Goal: Task Accomplishment & Management: Manage account settings

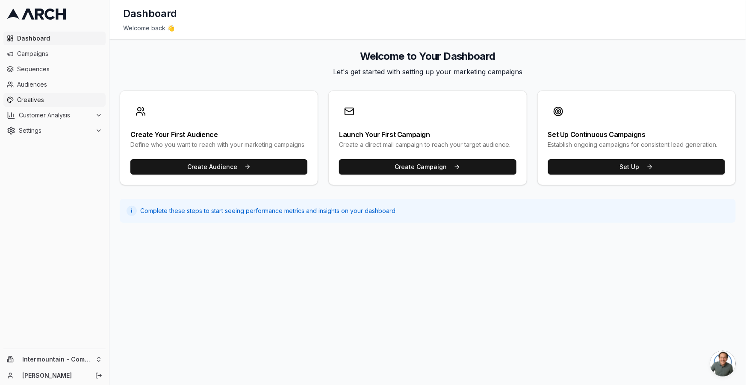
click at [56, 97] on span "Creatives" at bounding box center [59, 100] width 85 height 9
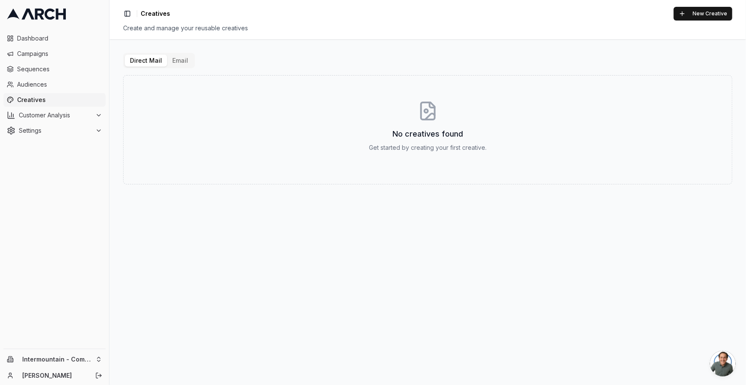
click at [187, 62] on button "Email" at bounding box center [180, 61] width 26 height 12
click at [179, 61] on button "Email" at bounding box center [180, 61] width 26 height 12
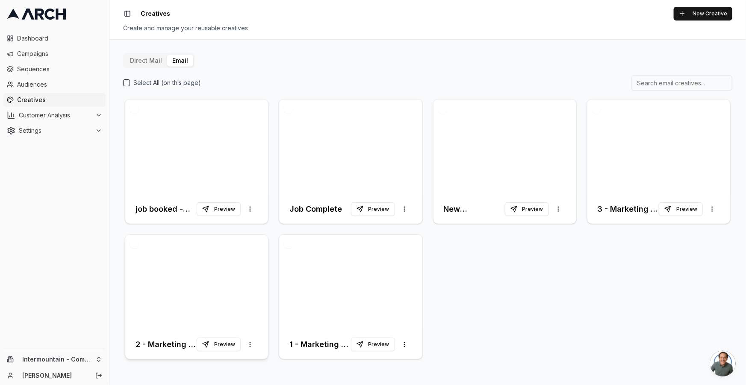
click at [236, 282] on div at bounding box center [196, 282] width 143 height 95
click at [225, 270] on div at bounding box center [196, 282] width 143 height 95
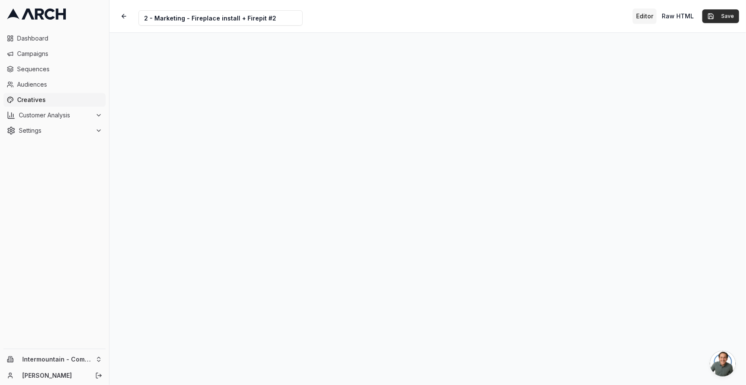
click at [732, 13] on button "Save" at bounding box center [720, 16] width 37 height 14
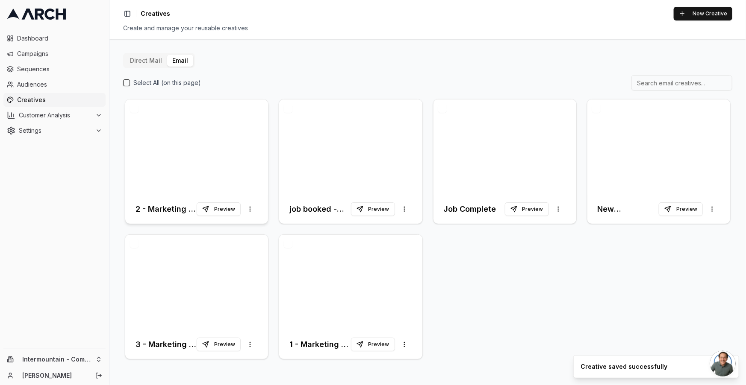
click at [214, 163] on div at bounding box center [196, 147] width 143 height 95
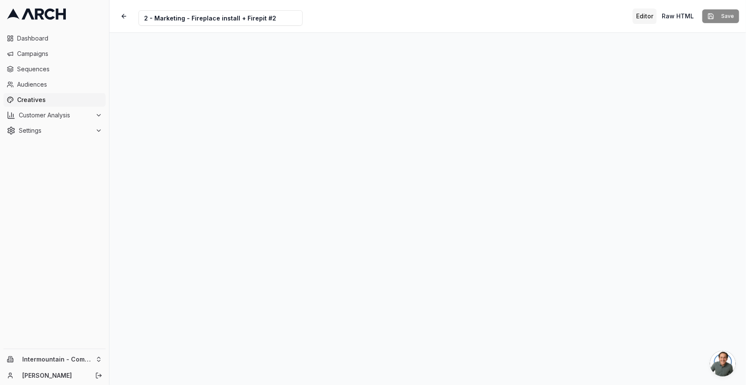
click at [491, 15] on div "Creative Name 2 - Marketing - Fireplace install + Firepit #2 Editor Raw HTML Sa…" at bounding box center [427, 16] width 636 height 32
click at [517, 19] on div "Creative Name 2 - Marketing - Fireplace install + Firepit #2 Editor Raw HTML Sa…" at bounding box center [427, 16] width 636 height 32
click at [514, 20] on div "Creative Name 2 - Marketing - Fireplace install + Firepit #2 Editor Raw HTML Sa…" at bounding box center [427, 16] width 636 height 32
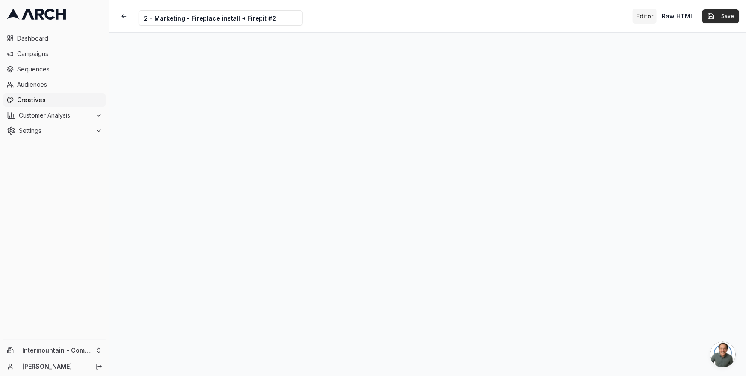
click at [722, 15] on button "Save" at bounding box center [720, 16] width 37 height 14
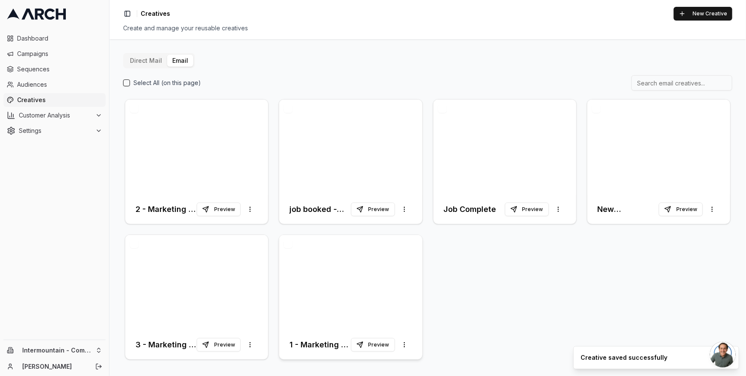
click at [339, 266] on div at bounding box center [350, 282] width 143 height 95
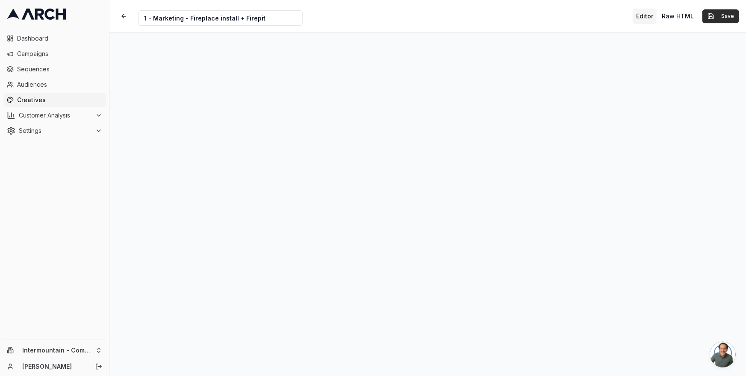
click at [717, 18] on button "Save" at bounding box center [720, 16] width 37 height 14
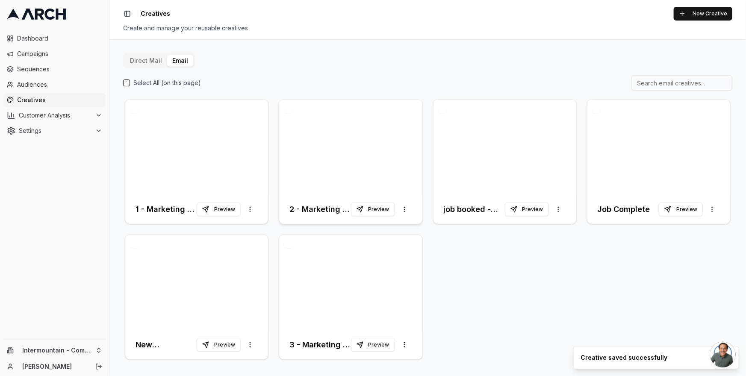
click at [330, 131] on div at bounding box center [350, 147] width 143 height 95
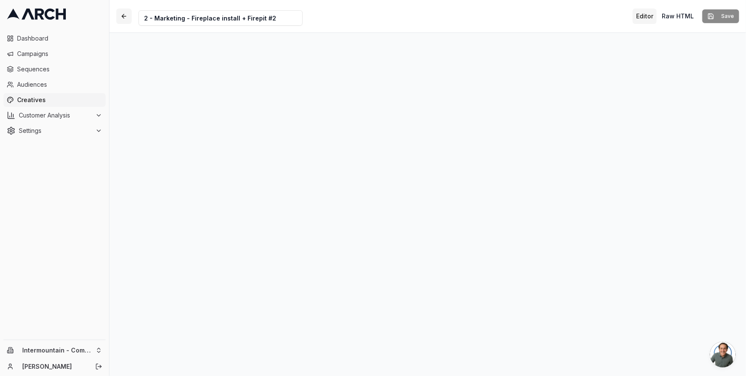
click at [123, 18] on button "button" at bounding box center [123, 16] width 15 height 15
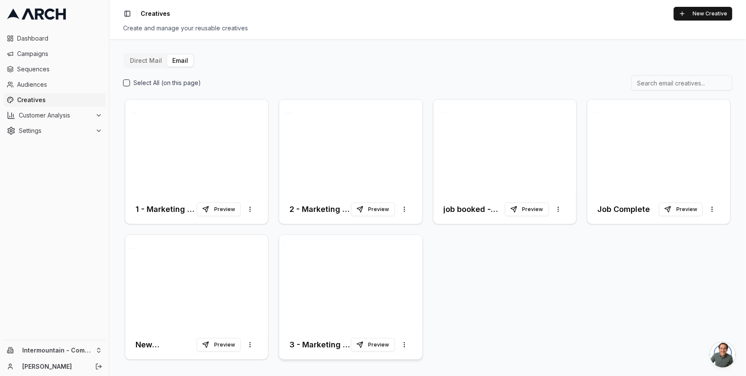
click at [323, 289] on div at bounding box center [350, 282] width 143 height 95
click at [328, 259] on div at bounding box center [350, 282] width 143 height 95
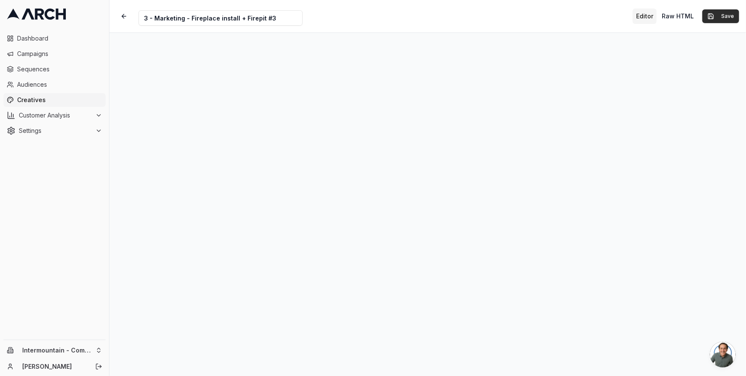
click at [717, 22] on button "Save" at bounding box center [720, 16] width 37 height 14
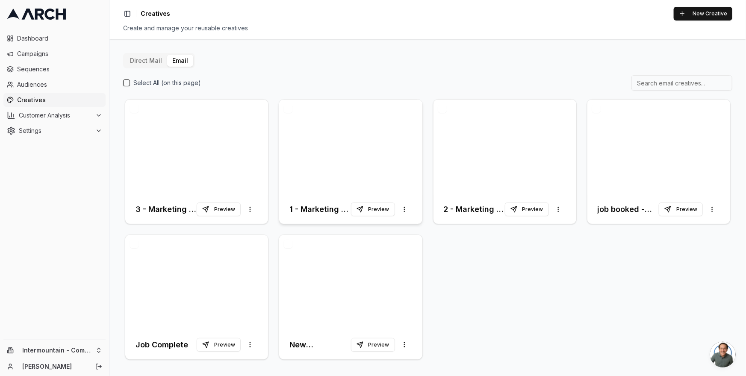
click at [354, 129] on div at bounding box center [350, 147] width 143 height 95
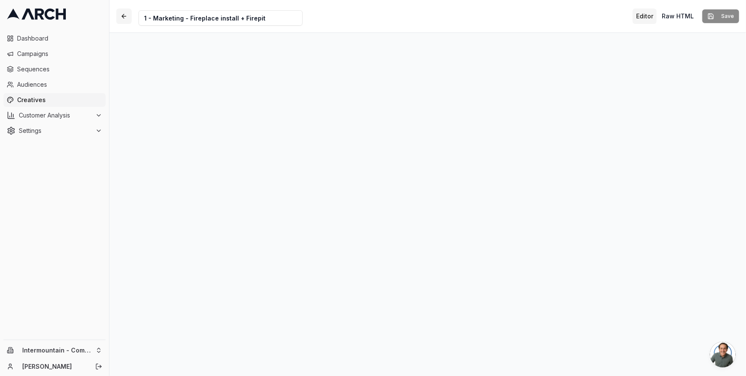
click at [126, 18] on button "button" at bounding box center [123, 16] width 15 height 15
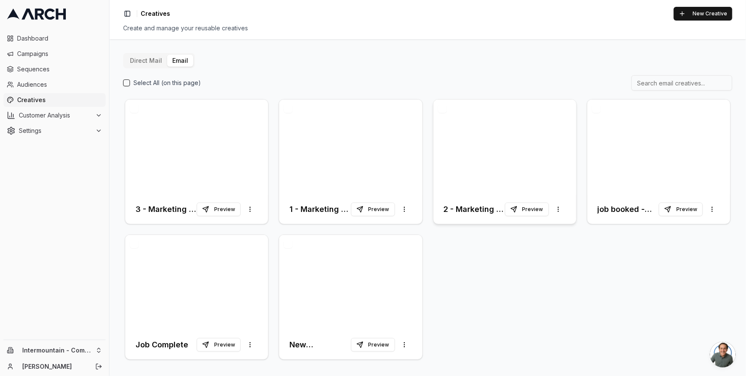
click at [513, 141] on div at bounding box center [504, 147] width 143 height 95
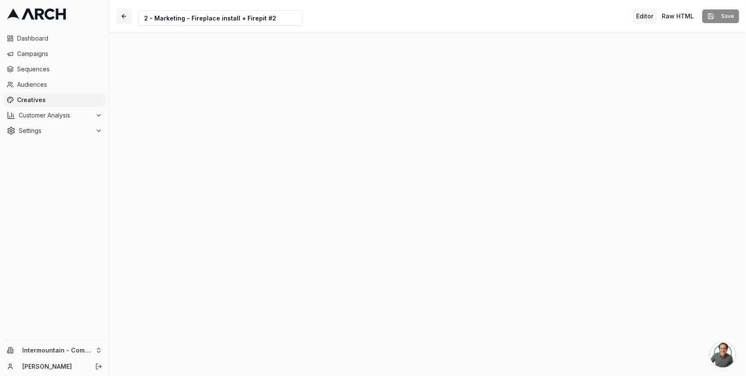
click at [127, 17] on button "button" at bounding box center [123, 16] width 15 height 15
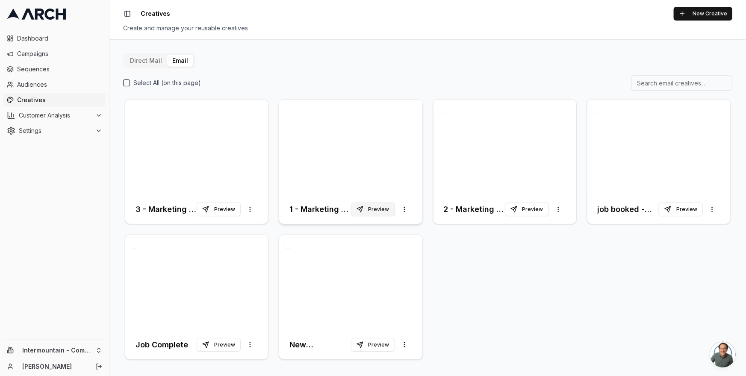
click at [381, 207] on button "Preview" at bounding box center [373, 210] width 44 height 14
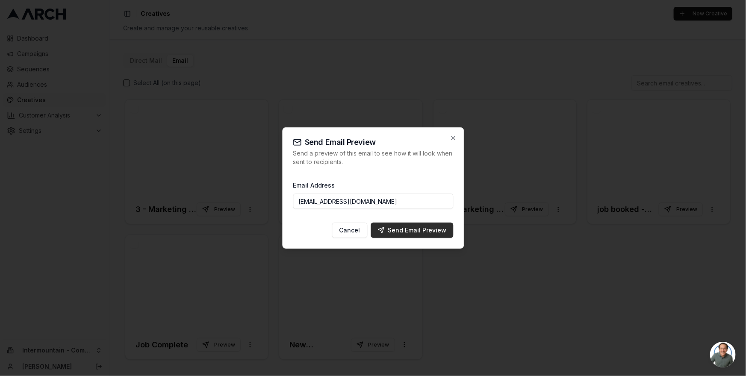
click at [416, 233] on div "Send Email Preview" at bounding box center [411, 230] width 69 height 9
type input "ngedda@intermountainhs.com"
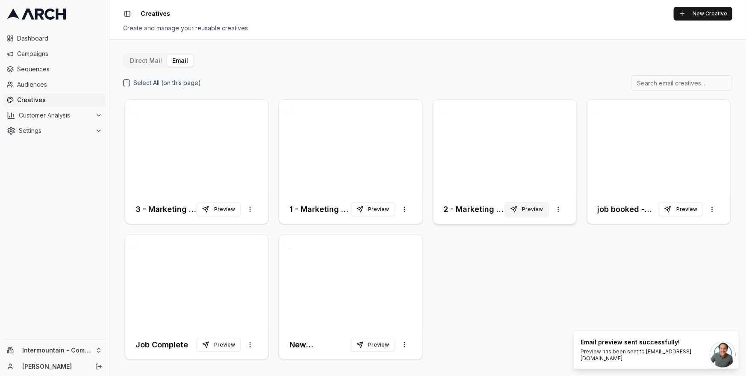
click at [532, 213] on button "Preview" at bounding box center [527, 210] width 44 height 14
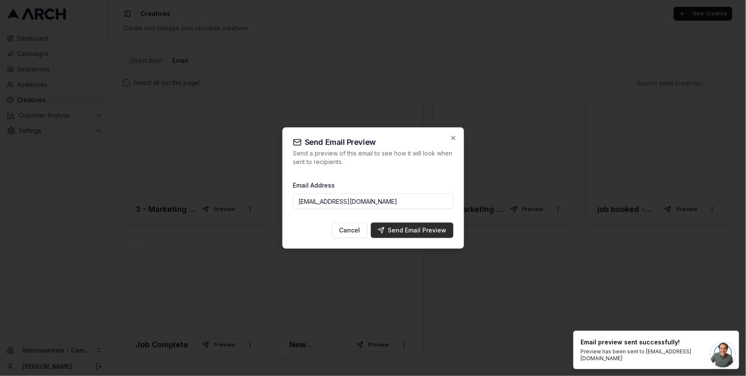
click at [422, 232] on div "Send Email Preview" at bounding box center [411, 230] width 69 height 9
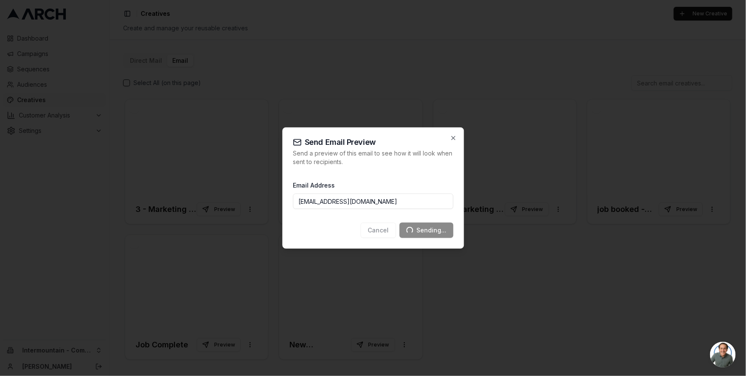
type input "ngedda@intermountainhs.com"
click at [488, 297] on div at bounding box center [373, 188] width 746 height 376
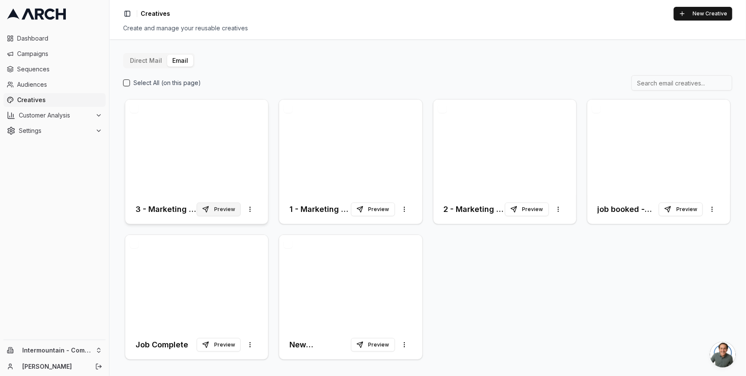
click at [227, 212] on button "Preview" at bounding box center [219, 210] width 44 height 14
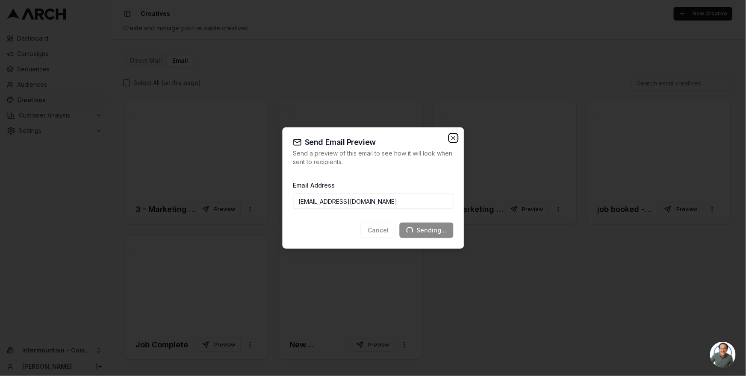
click at [452, 138] on icon "button" at bounding box center [453, 138] width 7 height 7
type input "ngedda@intermountainhs.com"
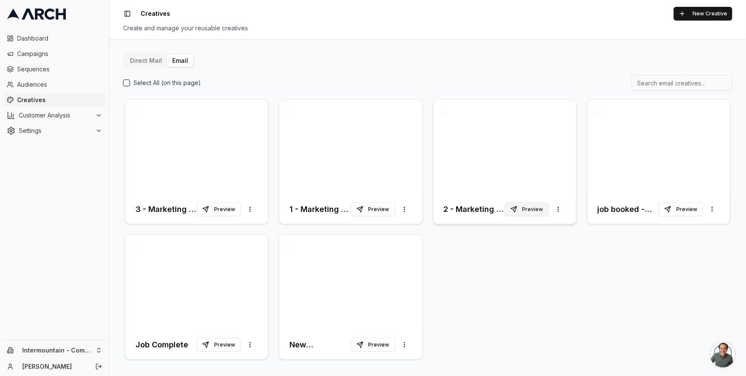
click at [524, 209] on button "Preview" at bounding box center [527, 210] width 44 height 14
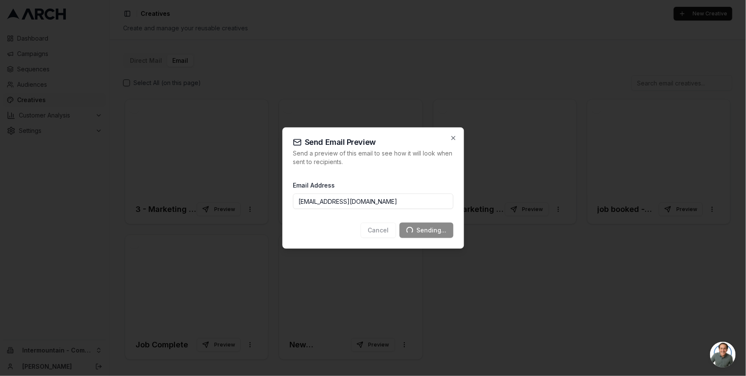
click at [374, 234] on div "Cancel Sending..." at bounding box center [373, 230] width 160 height 15
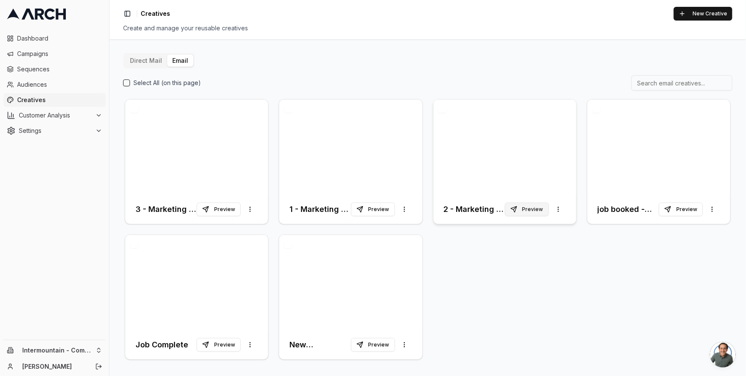
click at [532, 208] on button "Preview" at bounding box center [527, 210] width 44 height 14
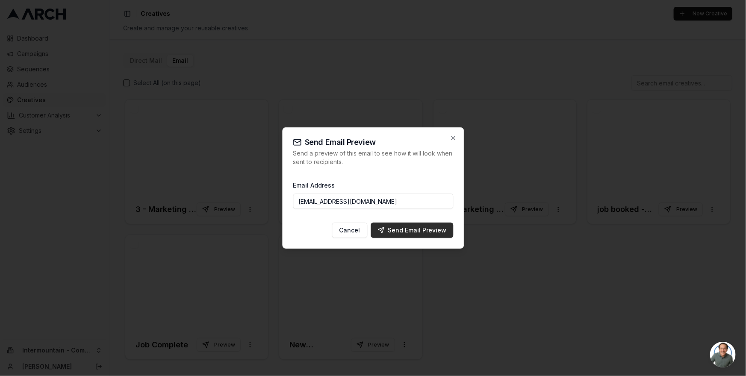
click at [421, 229] on div "Send Email Preview" at bounding box center [411, 230] width 69 height 9
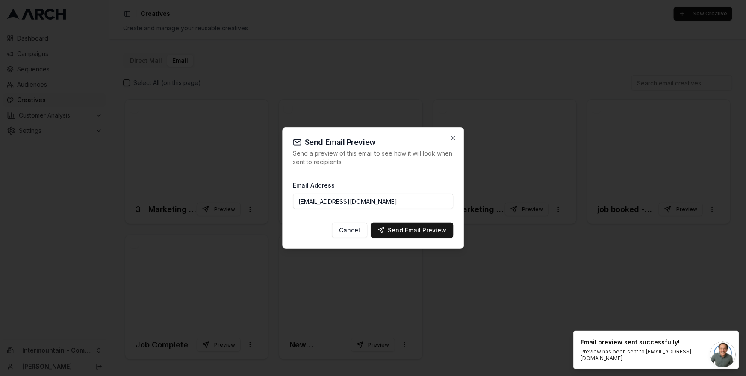
type input "ngedda@intermountainhs.com"
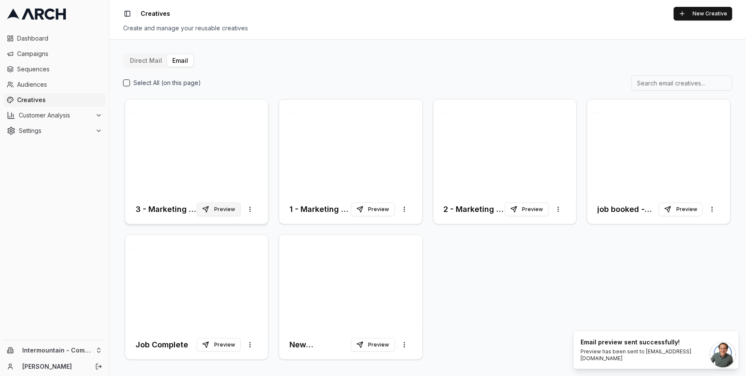
click at [222, 206] on button "Preview" at bounding box center [219, 210] width 44 height 14
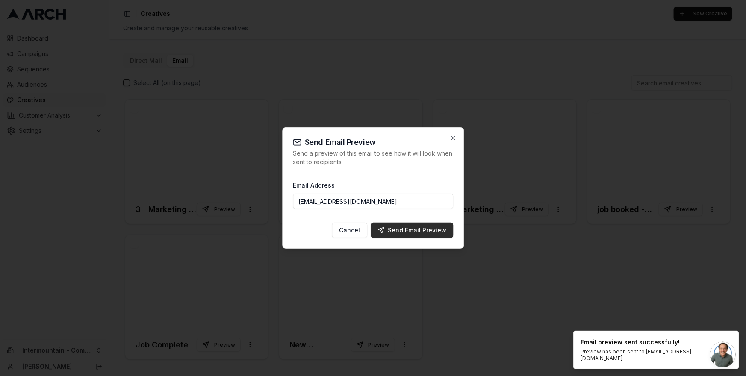
click at [406, 231] on div "Send Email Preview" at bounding box center [411, 230] width 69 height 9
type input "ngedda@intermountainhs.com"
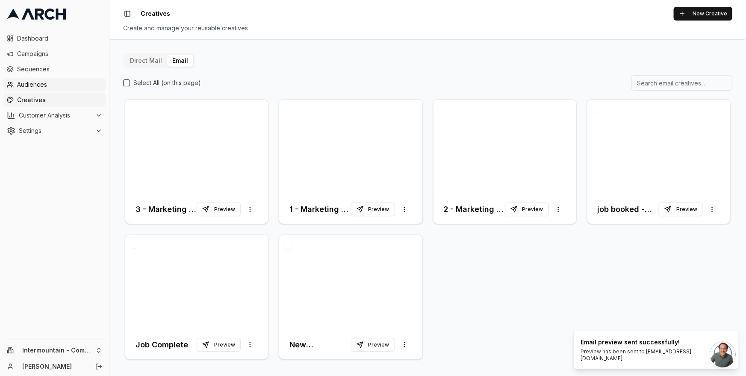
click at [43, 82] on span "Audiences" at bounding box center [59, 84] width 85 height 9
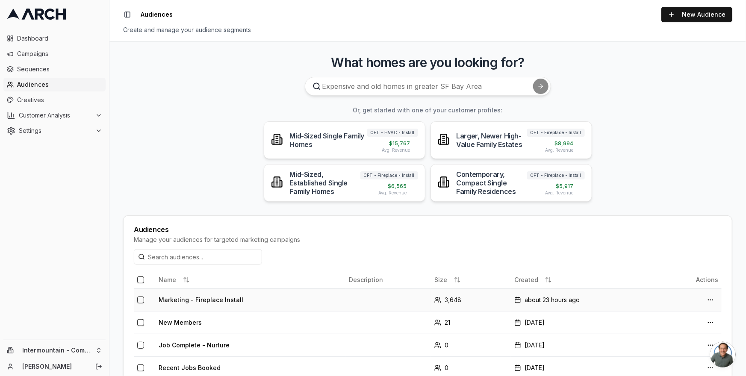
click at [305, 299] on td "Marketing - Fireplace Install" at bounding box center [250, 299] width 190 height 23
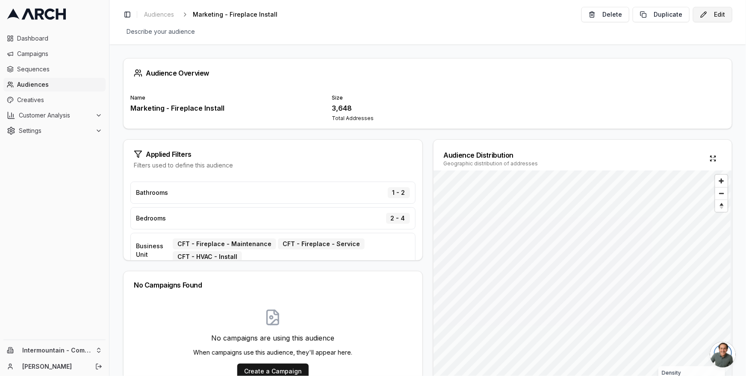
click at [719, 19] on button "Edit" at bounding box center [712, 14] width 39 height 15
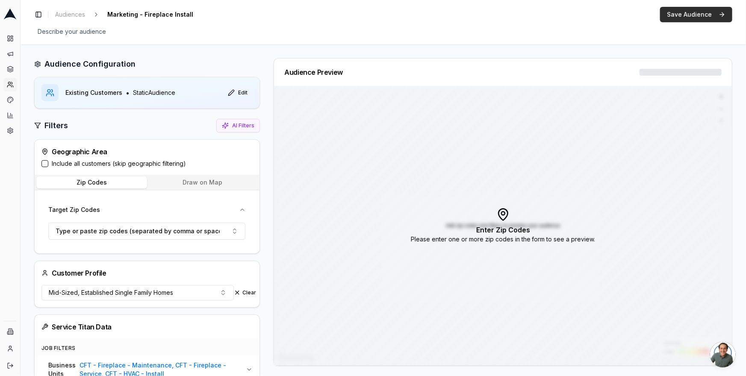
click at [686, 15] on button "Save Audience" at bounding box center [696, 14] width 72 height 15
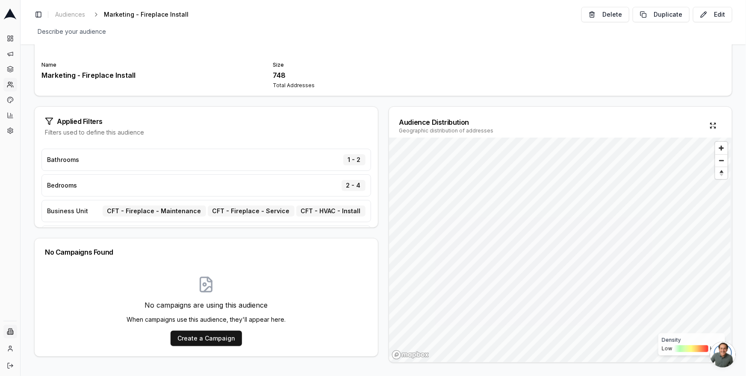
click at [10, 335] on html "Dashboard Campaigns Sequences Audiences Creatives Customer Analysis Settings In…" at bounding box center [373, 188] width 746 height 376
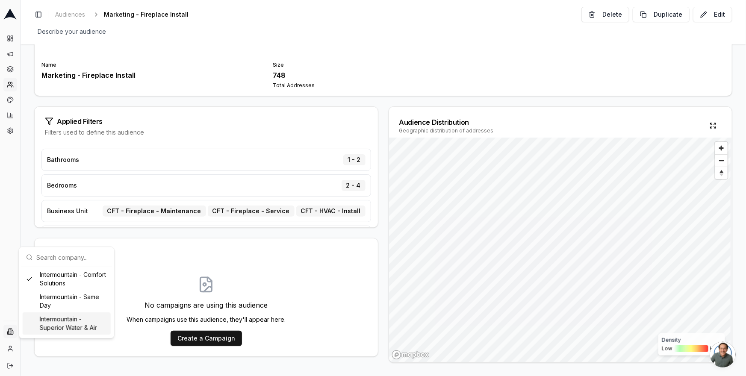
click at [80, 324] on div "Intermountain - Superior Water & Air" at bounding box center [67, 323] width 88 height 22
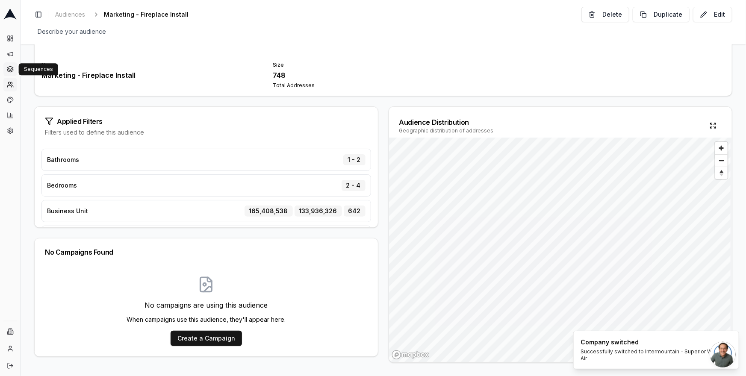
click at [10, 71] on icon at bounding box center [10, 69] width 7 height 7
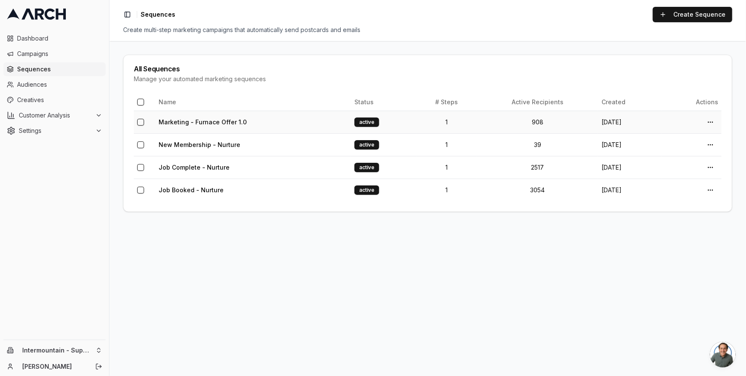
click at [266, 119] on td "Marketing - Furnace Offer 1.0" at bounding box center [253, 122] width 196 height 23
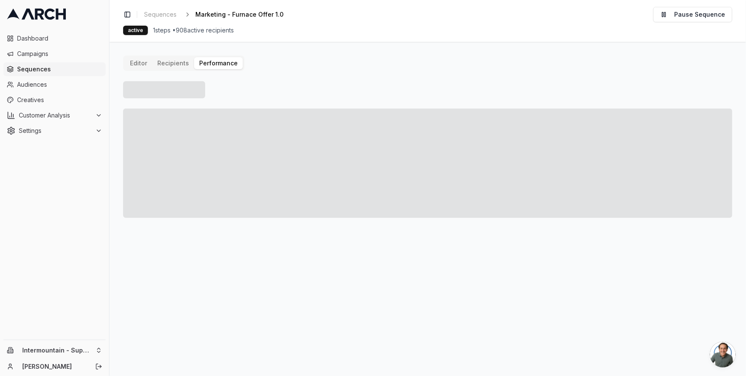
click at [215, 68] on button "Performance" at bounding box center [218, 63] width 49 height 12
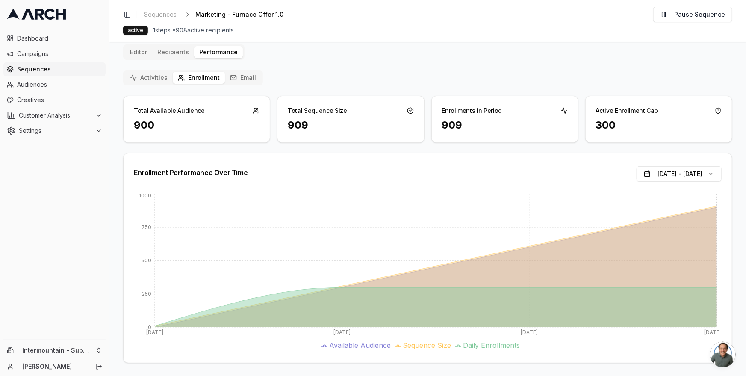
scroll to position [12, 0]
click at [235, 80] on button "Email" at bounding box center [243, 77] width 36 height 12
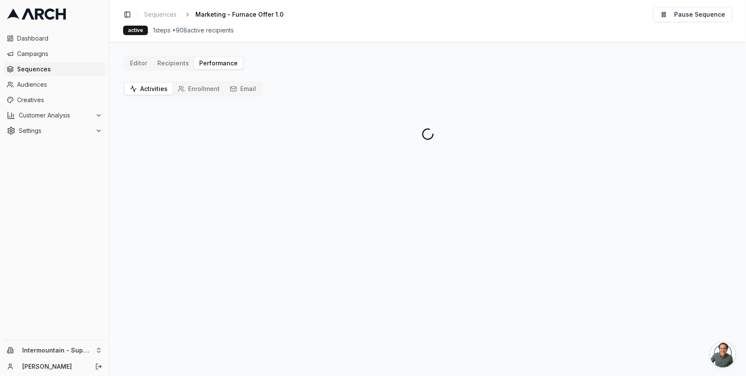
scroll to position [0, 0]
click at [166, 55] on main "Editor Recipients Performance Activities Enrollment Email" at bounding box center [427, 209] width 636 height 334
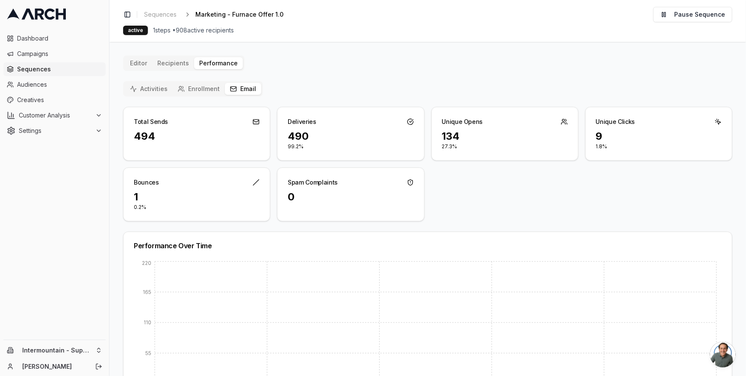
click at [235, 91] on button "Email" at bounding box center [243, 89] width 36 height 12
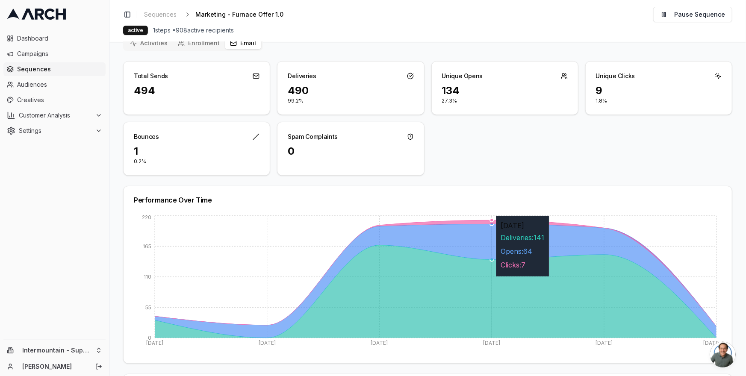
scroll to position [144, 0]
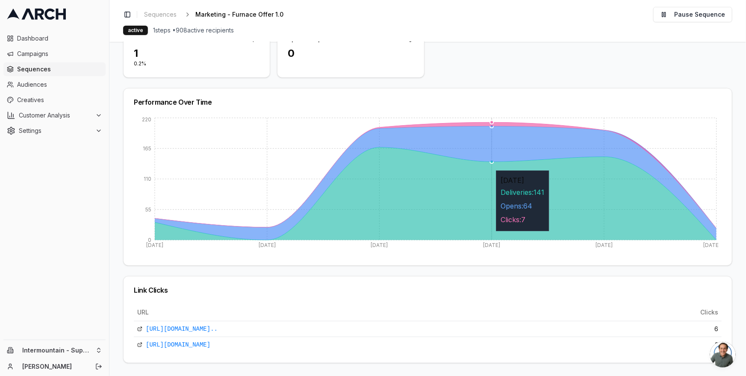
click at [507, 166] on icon at bounding box center [435, 193] width 561 height 93
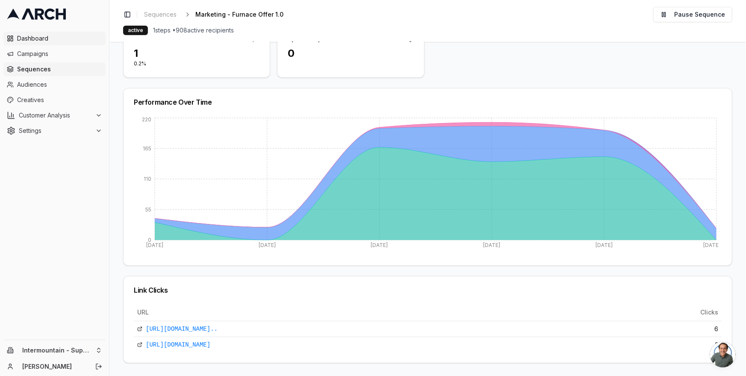
click at [65, 37] on span "Dashboard" at bounding box center [59, 38] width 85 height 9
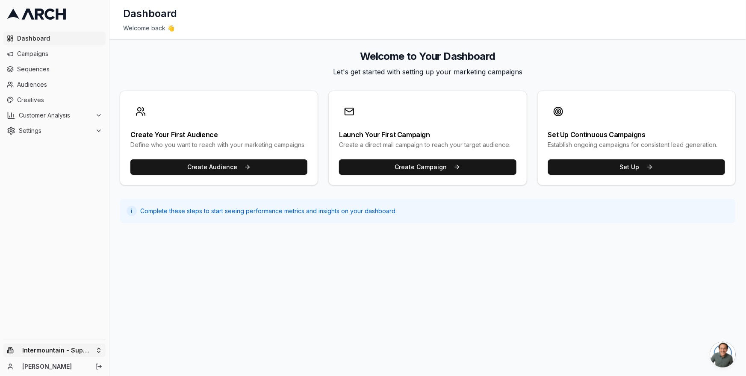
click at [96, 353] on html "Dashboard Campaigns Sequences Audiences Creatives Customer Analysis Settings In…" at bounding box center [373, 188] width 746 height 376
click at [168, 312] on div "Intermountain - Comfort Solutions" at bounding box center [158, 307] width 94 height 22
click at [66, 103] on span "Creatives" at bounding box center [59, 100] width 85 height 9
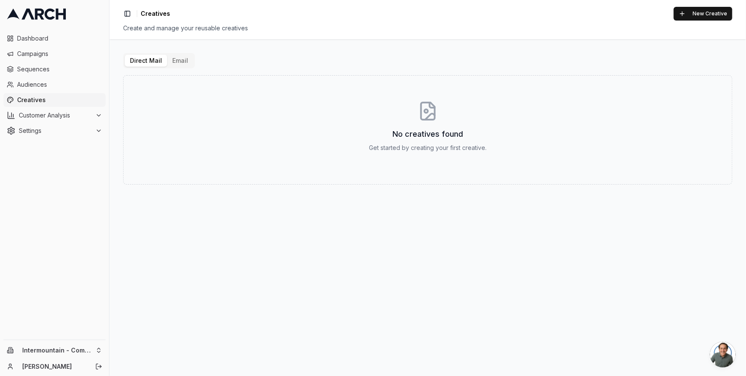
click at [180, 64] on button "Email" at bounding box center [180, 61] width 26 height 12
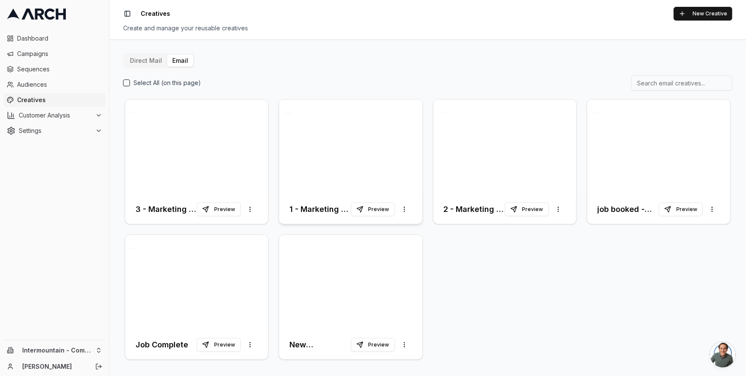
click at [361, 147] on div at bounding box center [350, 147] width 143 height 95
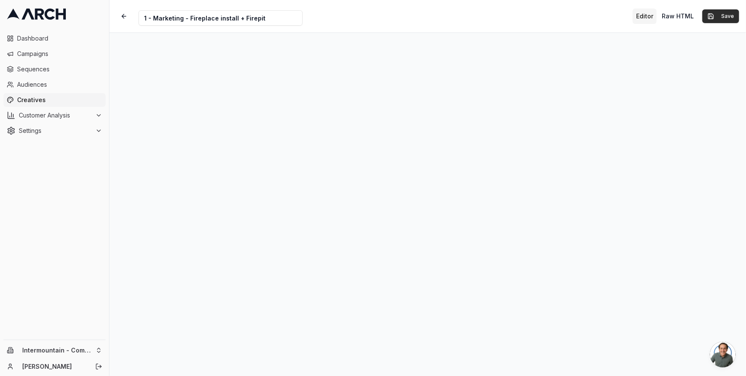
click at [726, 21] on button "Save" at bounding box center [720, 16] width 37 height 14
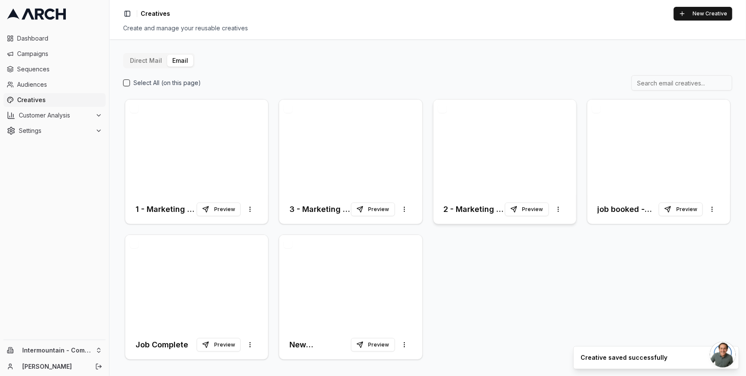
click at [498, 155] on div at bounding box center [504, 147] width 143 height 95
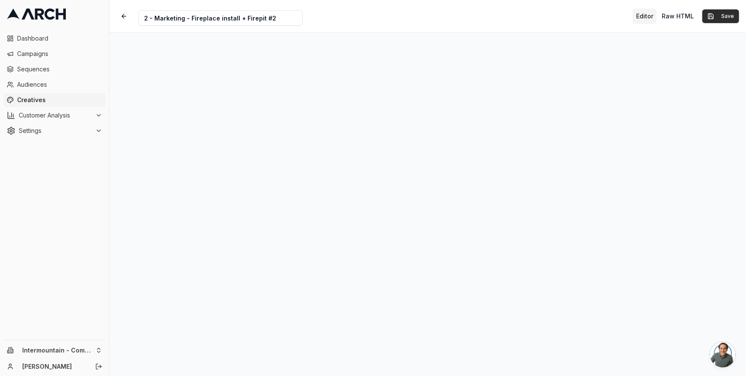
click at [712, 18] on button "Save" at bounding box center [720, 16] width 37 height 14
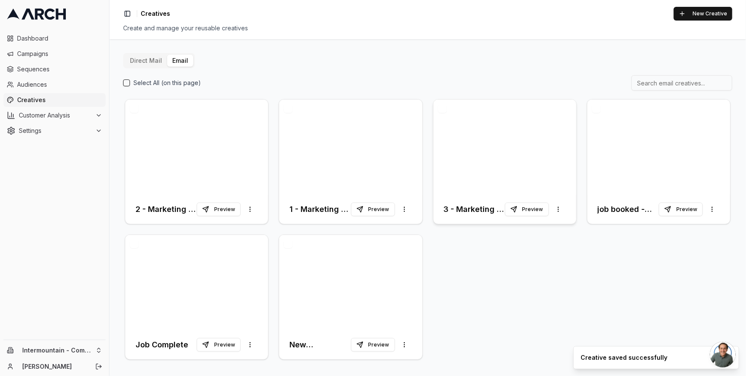
click at [497, 154] on div at bounding box center [504, 147] width 143 height 95
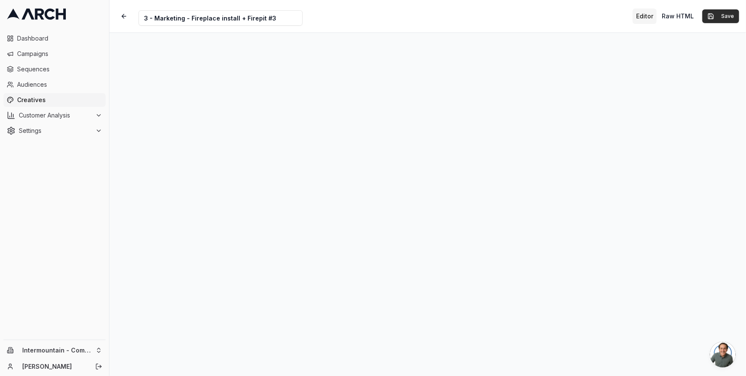
click at [715, 19] on button "Save" at bounding box center [720, 16] width 37 height 14
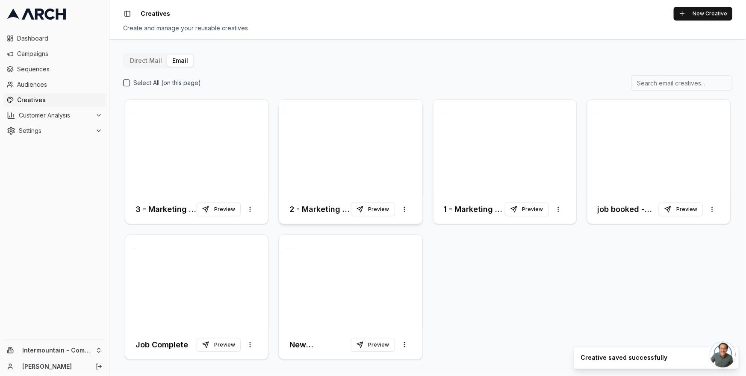
click at [356, 154] on div at bounding box center [350, 147] width 143 height 95
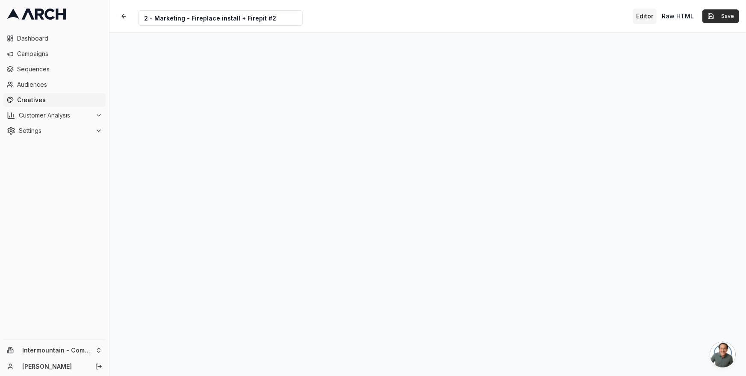
click at [729, 15] on button "Save" at bounding box center [720, 16] width 37 height 14
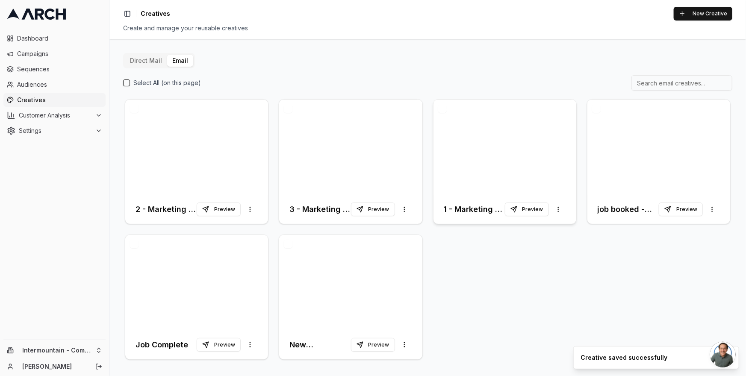
click at [509, 127] on div at bounding box center [504, 147] width 143 height 95
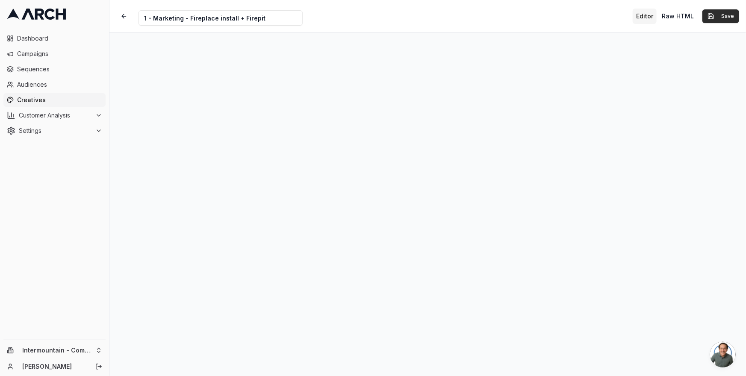
click at [724, 22] on button "Save" at bounding box center [720, 16] width 37 height 14
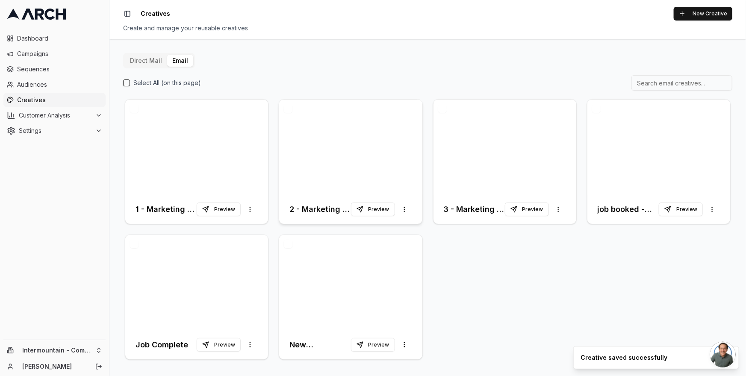
click at [361, 147] on div at bounding box center [350, 147] width 143 height 95
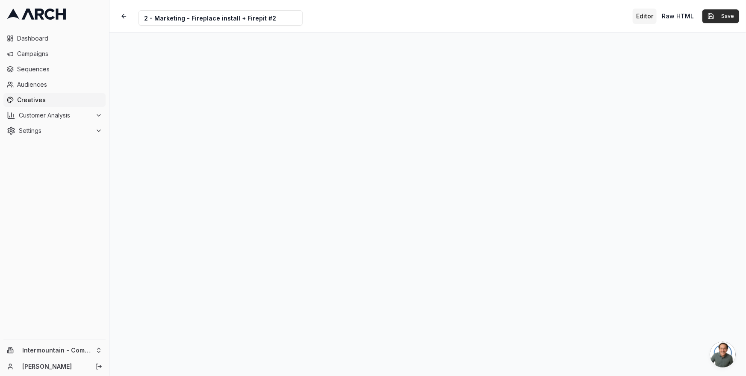
click at [722, 17] on button "Save" at bounding box center [720, 16] width 37 height 14
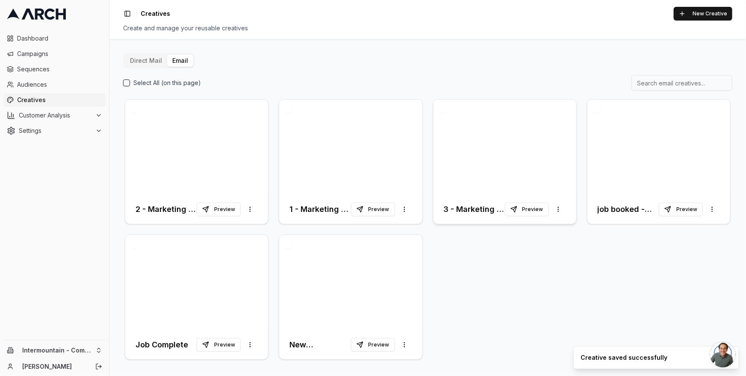
click at [497, 174] on div at bounding box center [504, 147] width 143 height 95
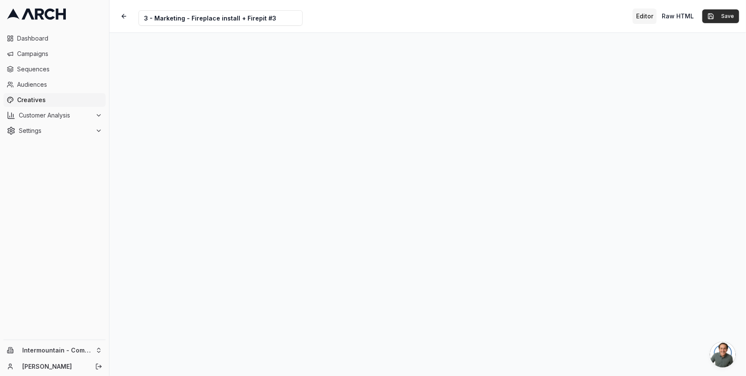
click at [723, 23] on button "Save" at bounding box center [720, 16] width 37 height 14
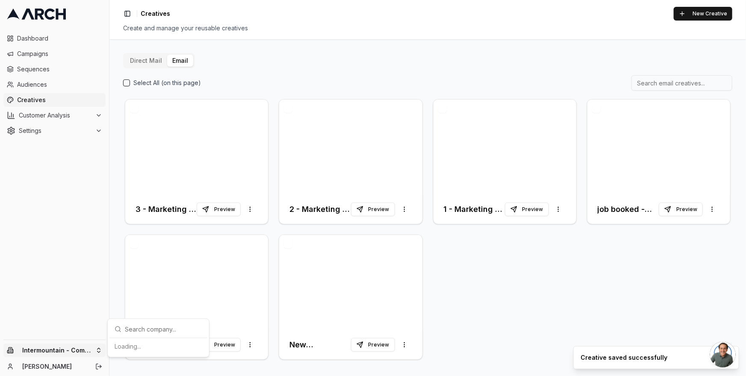
click at [76, 352] on html "Dashboard Campaigns Sequences Audiences Creatives Customer Analysis Settings In…" at bounding box center [373, 188] width 746 height 376
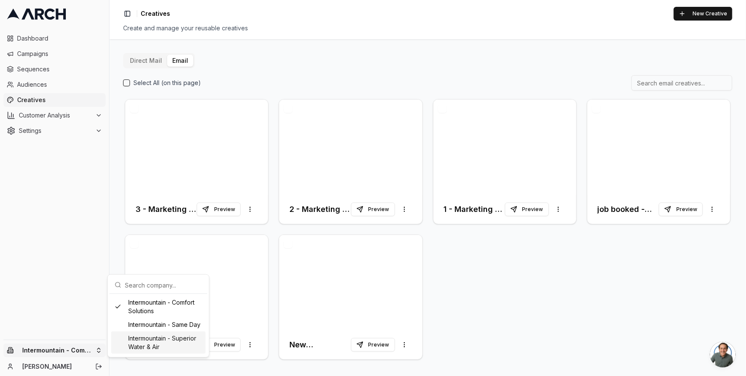
click at [159, 346] on div "Intermountain - Superior Water & Air" at bounding box center [158, 343] width 94 height 22
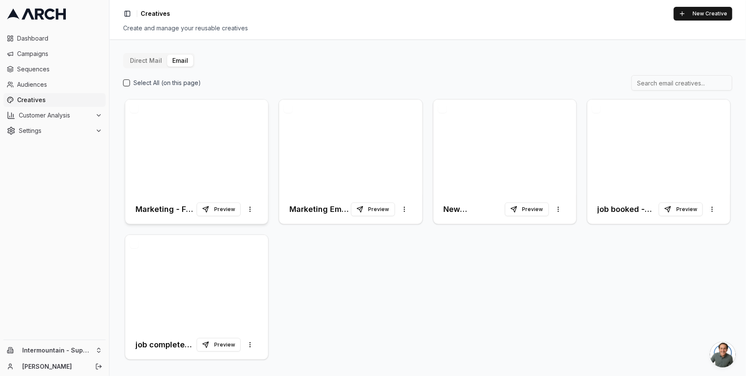
click at [220, 144] on div at bounding box center [196, 147] width 143 height 95
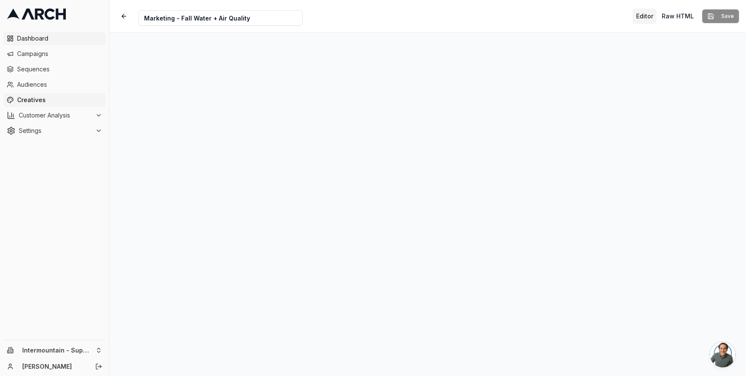
click at [27, 40] on span "Dashboard" at bounding box center [59, 38] width 85 height 9
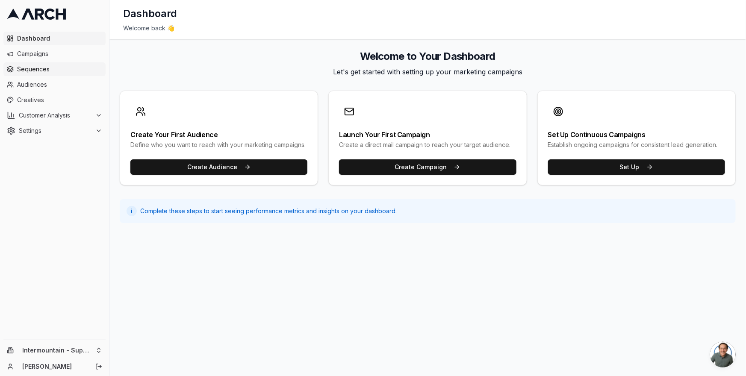
click at [56, 71] on span "Sequences" at bounding box center [59, 69] width 85 height 9
